Goal: Register for event/course

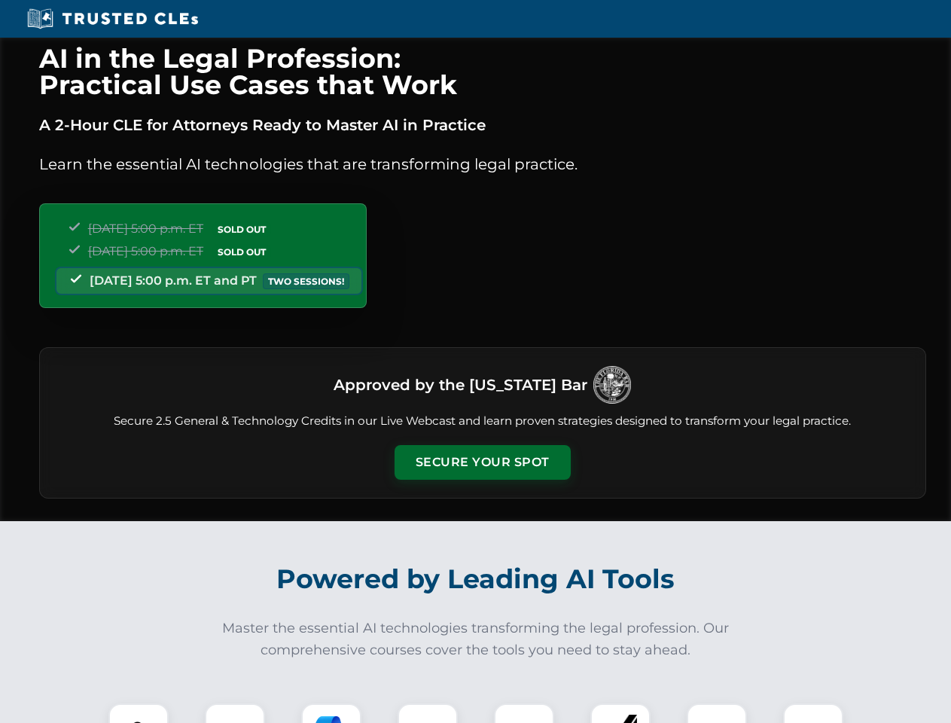
click at [482, 462] on button "Secure Your Spot" at bounding box center [483, 462] width 176 height 35
click at [139, 713] on img at bounding box center [139, 734] width 44 height 44
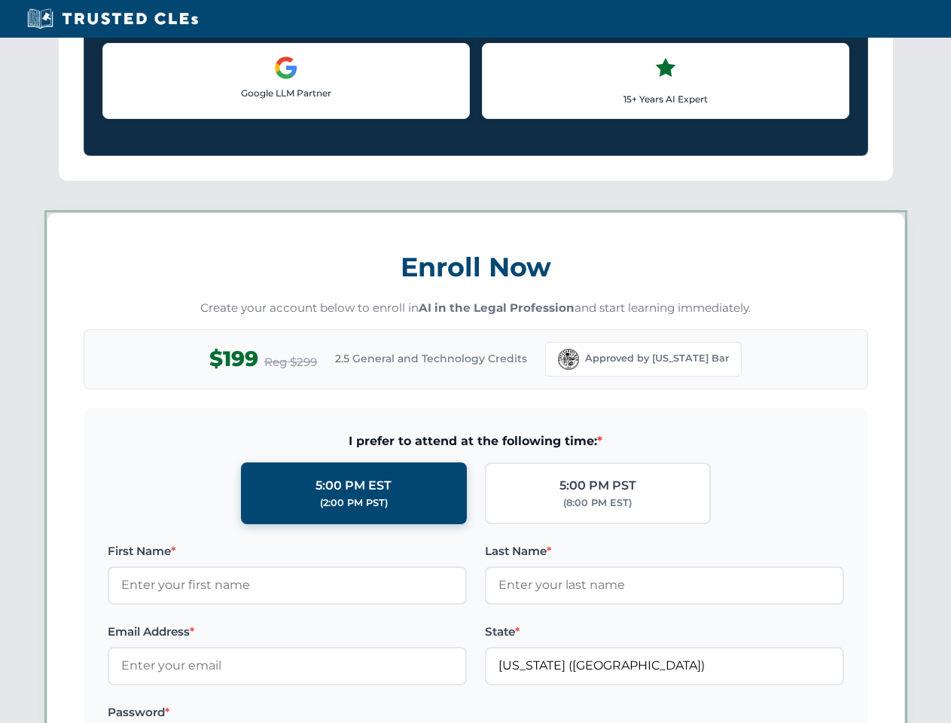
click at [331, 713] on label "Password *" at bounding box center [287, 712] width 359 height 18
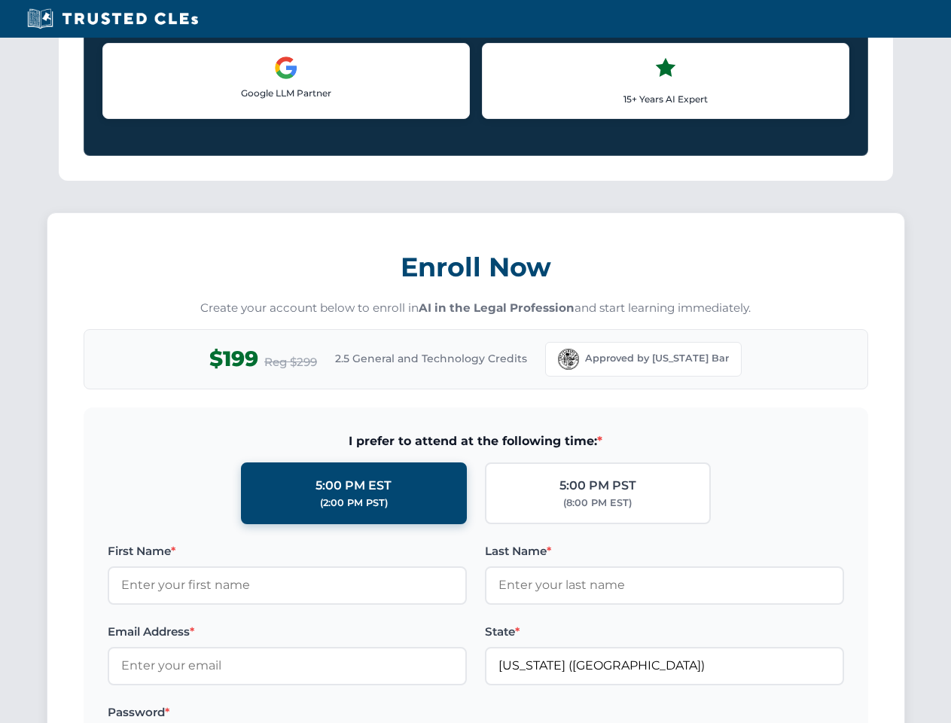
scroll to position [1478, 0]
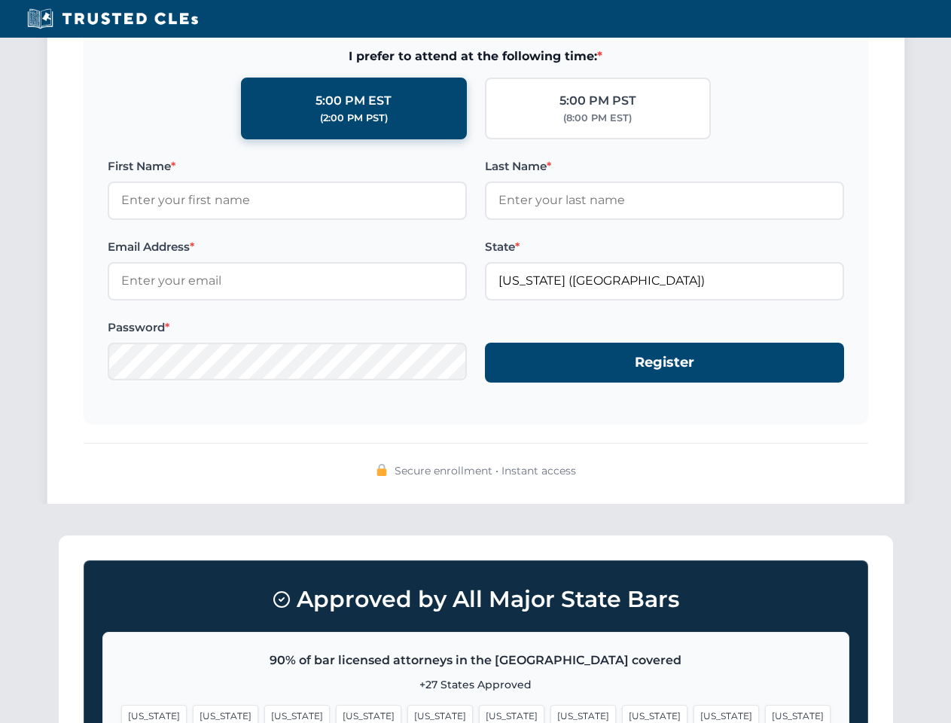
click at [694, 713] on span "[US_STATE]" at bounding box center [727, 716] width 66 height 22
